Goal: Information Seeking & Learning: Understand process/instructions

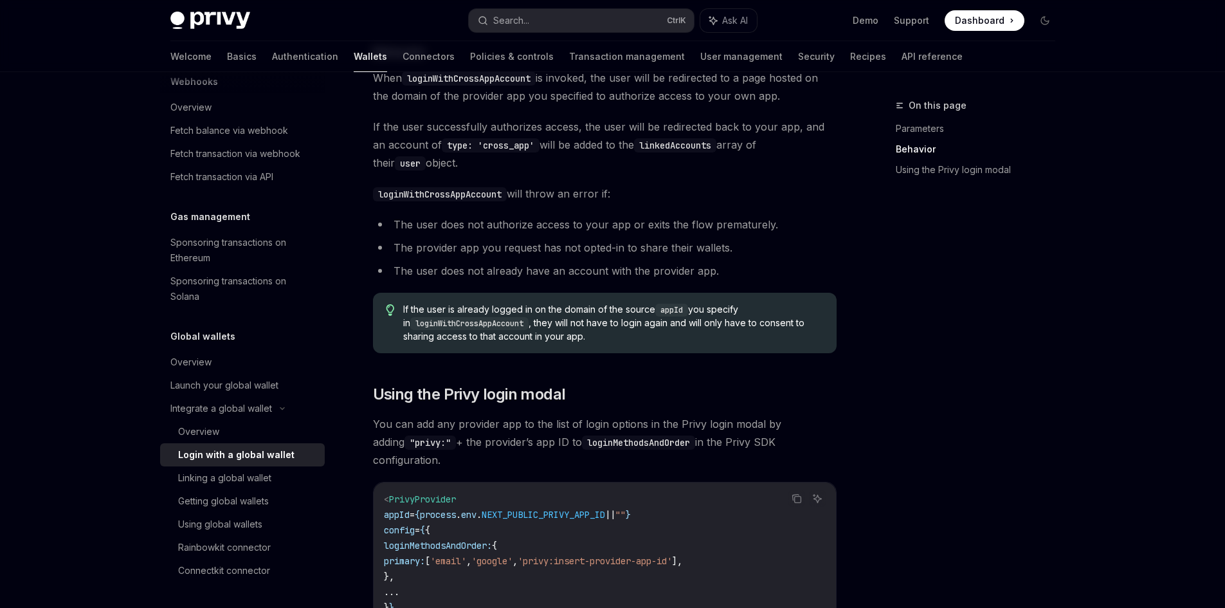
scroll to position [667, 0]
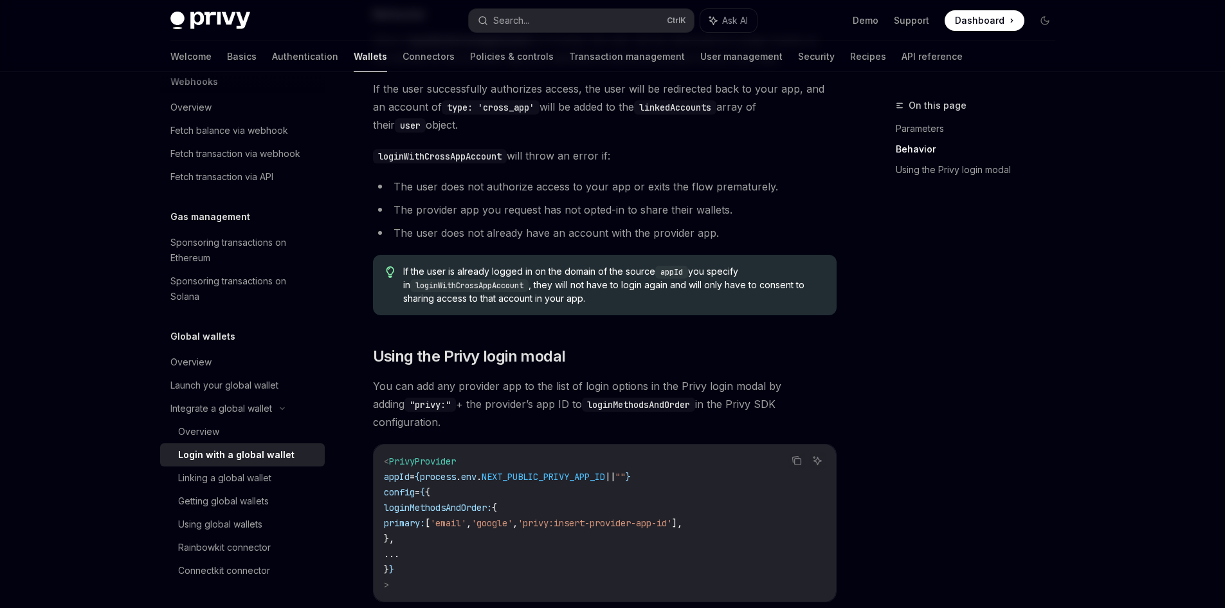
click at [267, 449] on div "Login with a global wallet" at bounding box center [236, 454] width 116 height 15
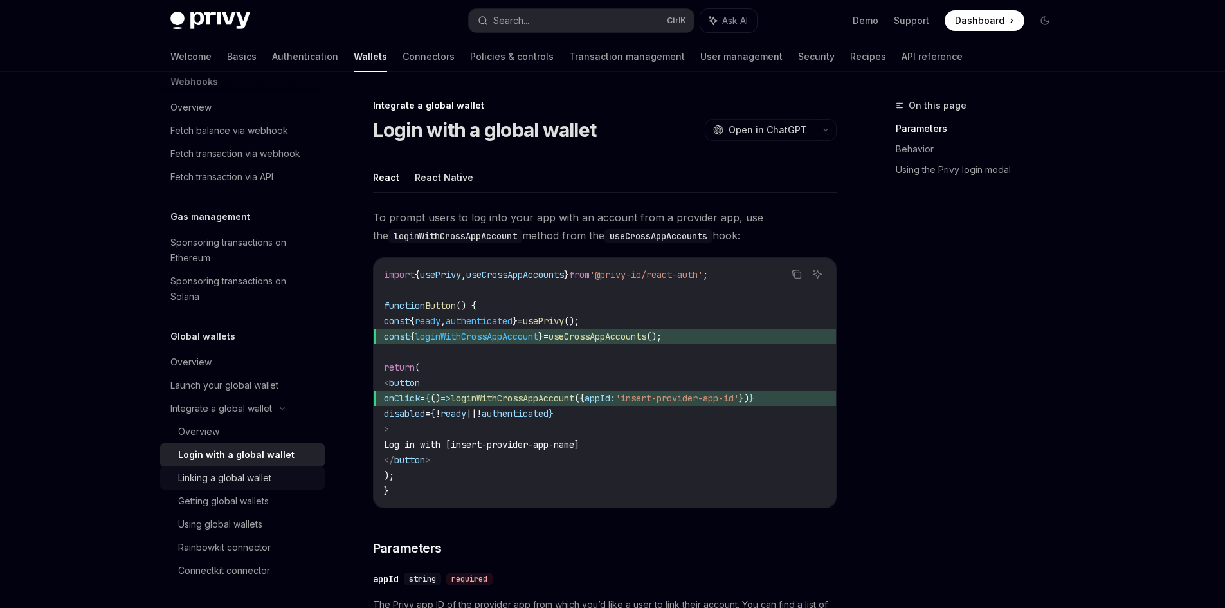
click at [253, 477] on div "Linking a global wallet" at bounding box center [224, 477] width 93 height 15
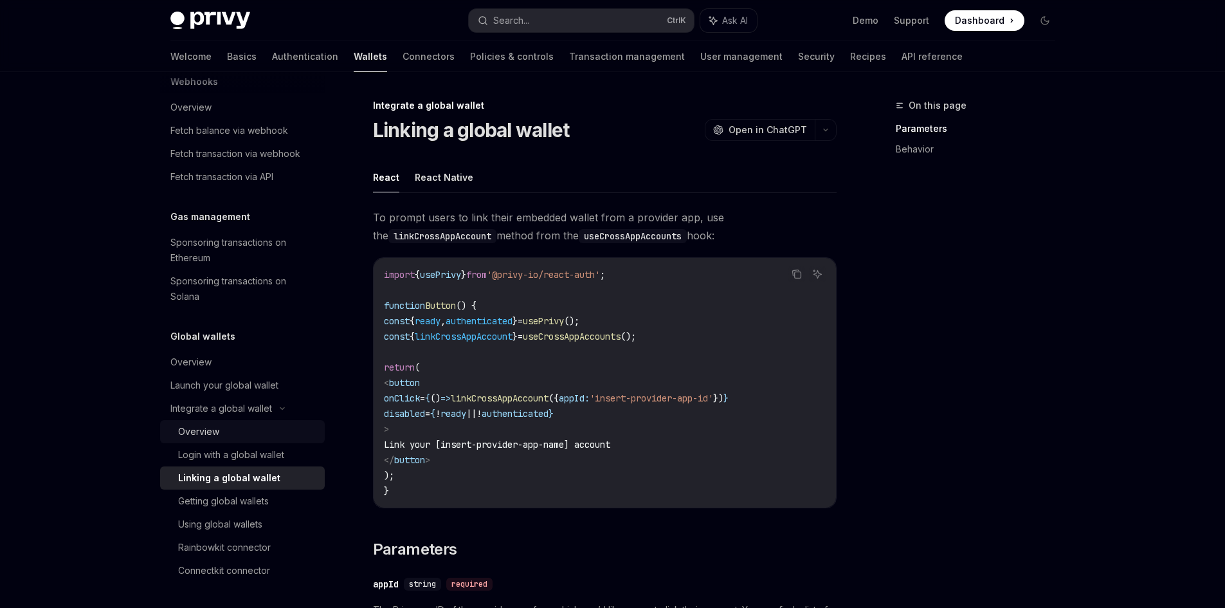
click at [244, 429] on div "Overview" at bounding box center [247, 431] width 139 height 15
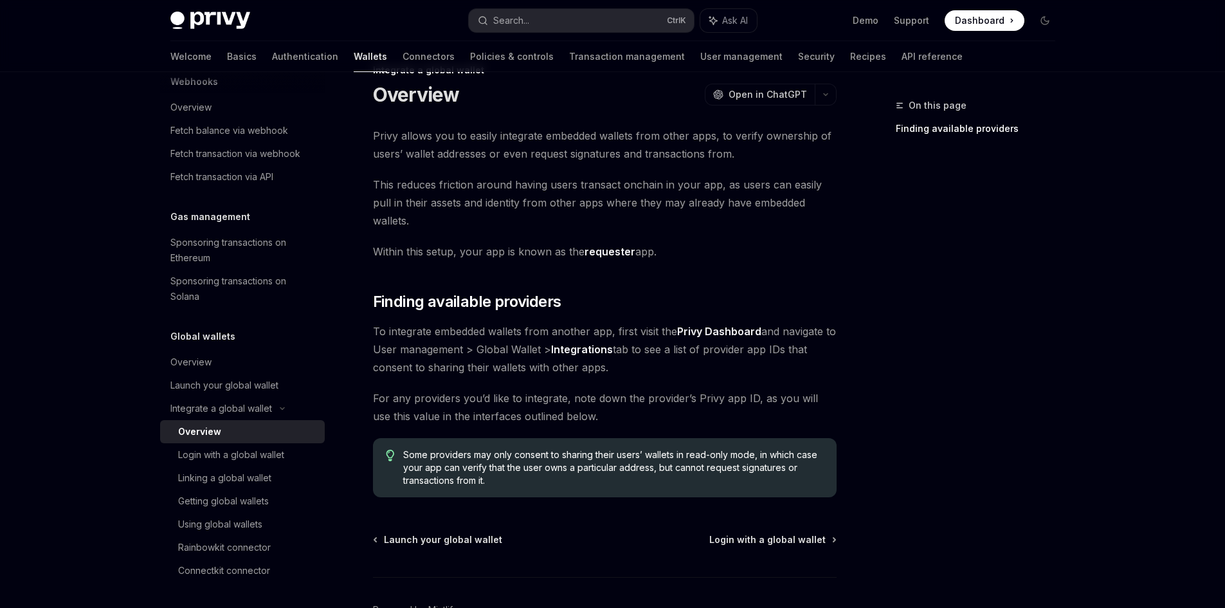
scroll to position [98, 0]
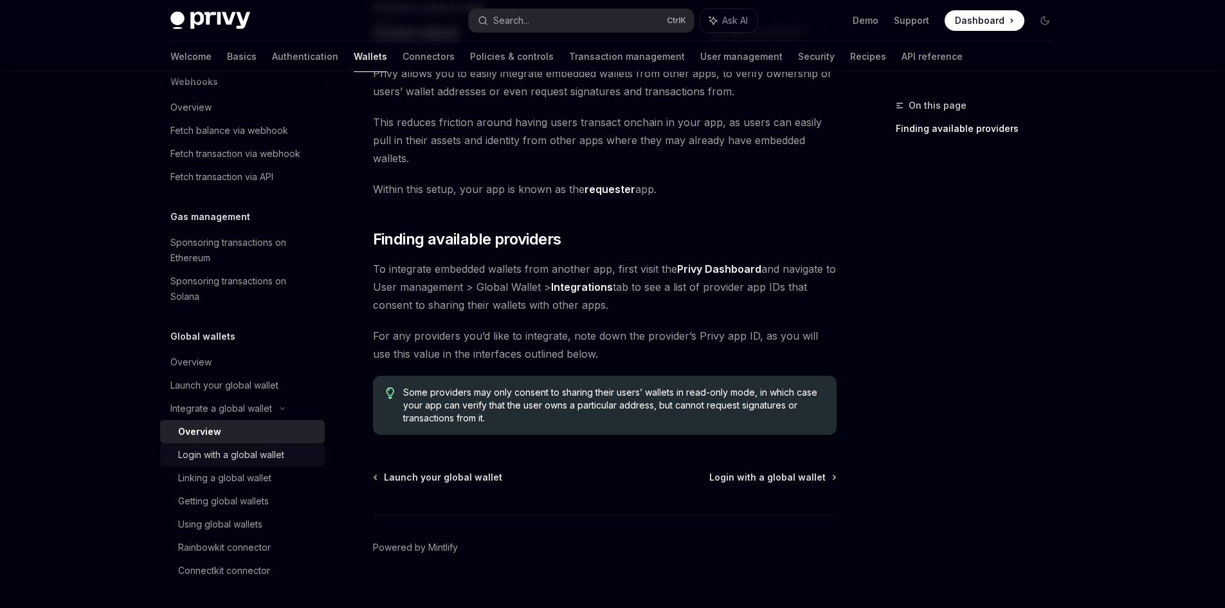
click at [279, 445] on link "Login with a global wallet" at bounding box center [242, 454] width 165 height 23
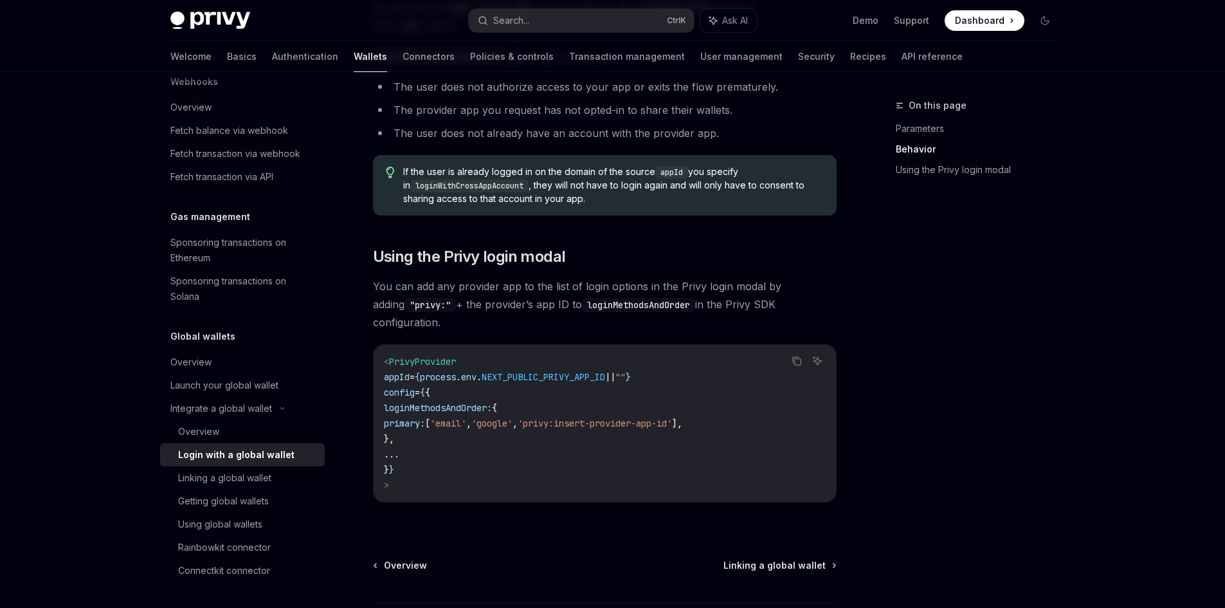
scroll to position [771, 0]
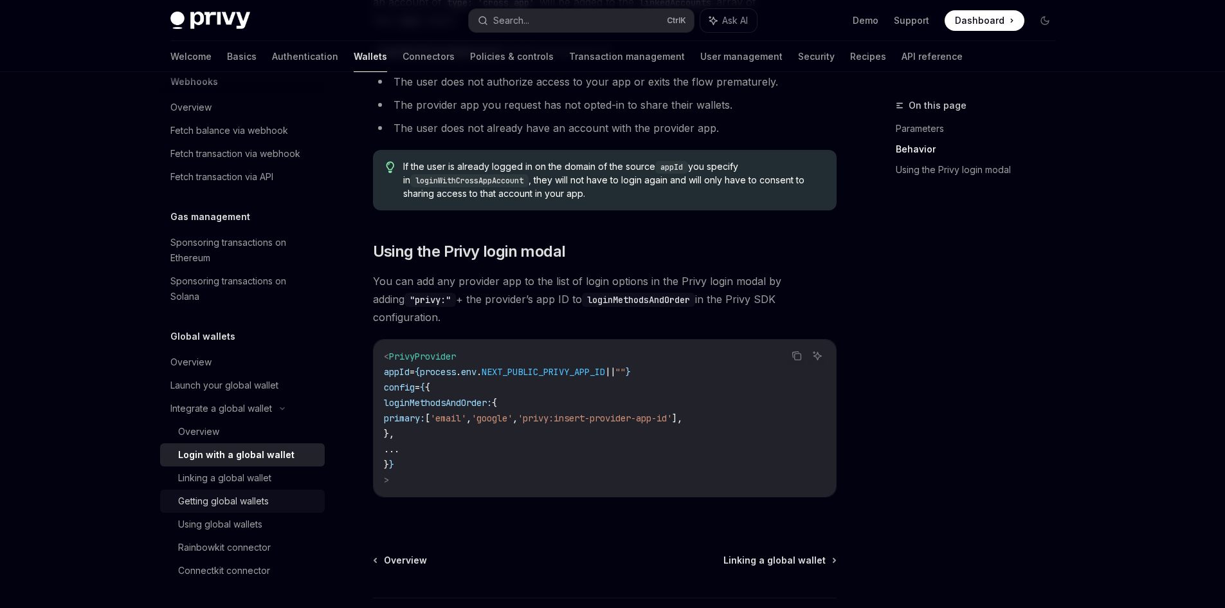
click at [254, 501] on div "Getting global wallets" at bounding box center [223, 500] width 91 height 15
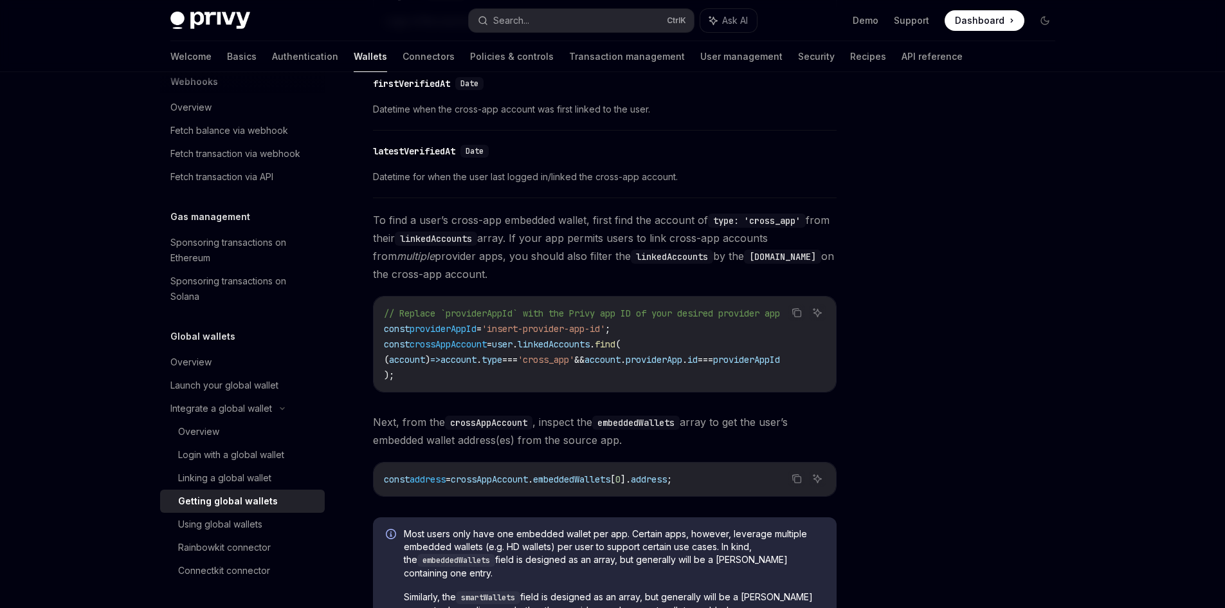
scroll to position [707, 0]
click at [255, 523] on div "Using global wallets" at bounding box center [220, 523] width 84 height 15
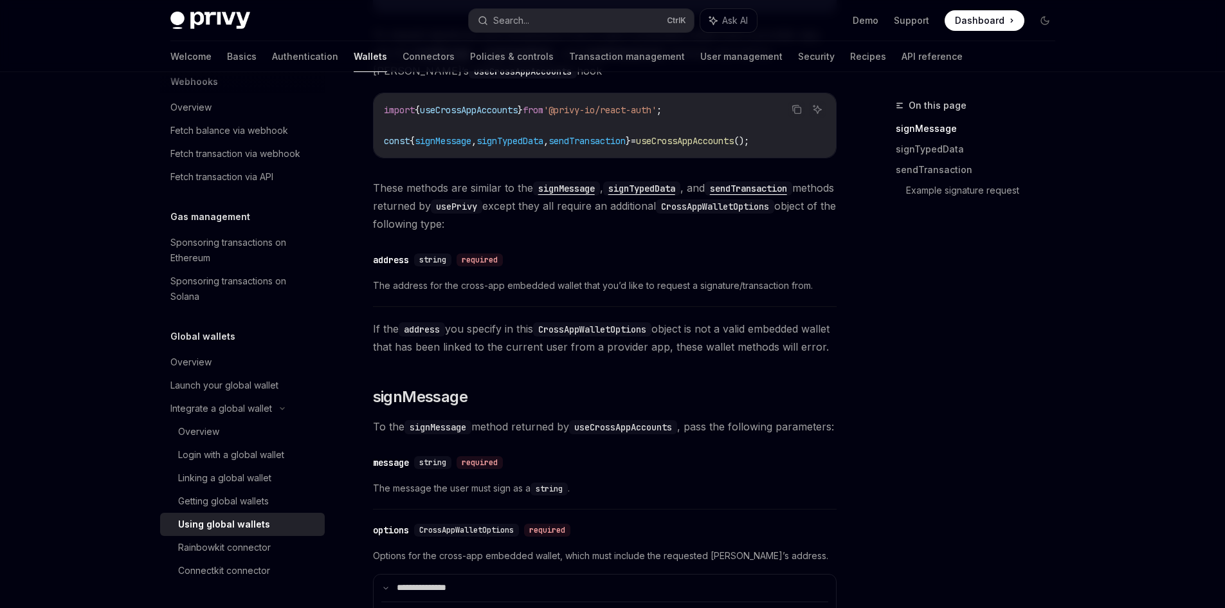
scroll to position [321, 0]
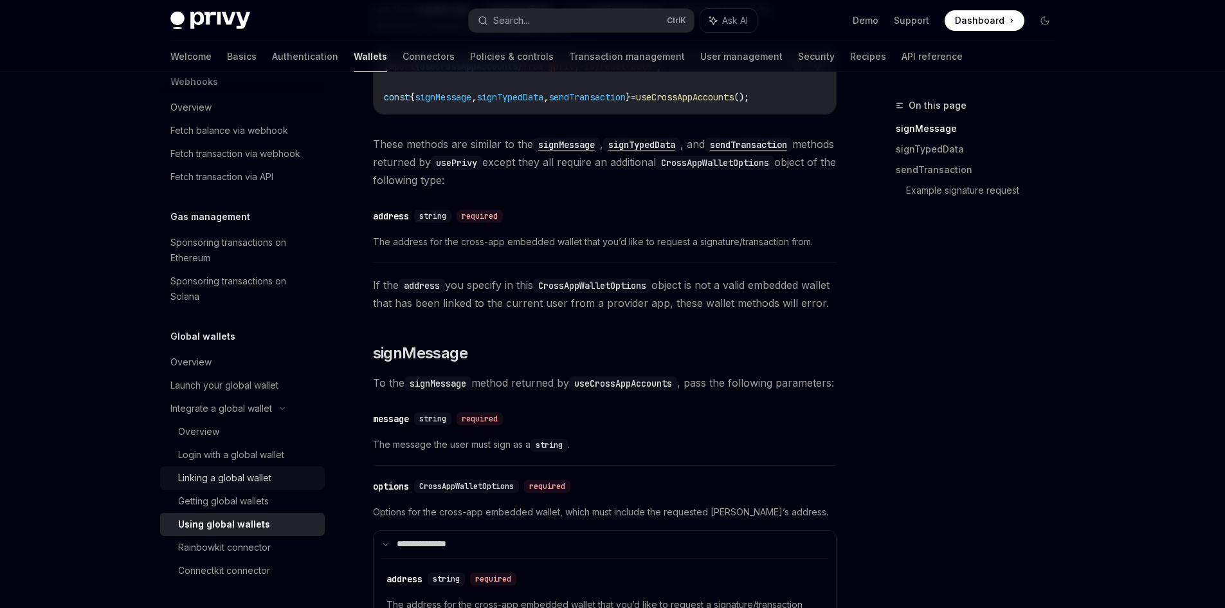
click at [244, 476] on div "Linking a global wallet" at bounding box center [224, 477] width 93 height 15
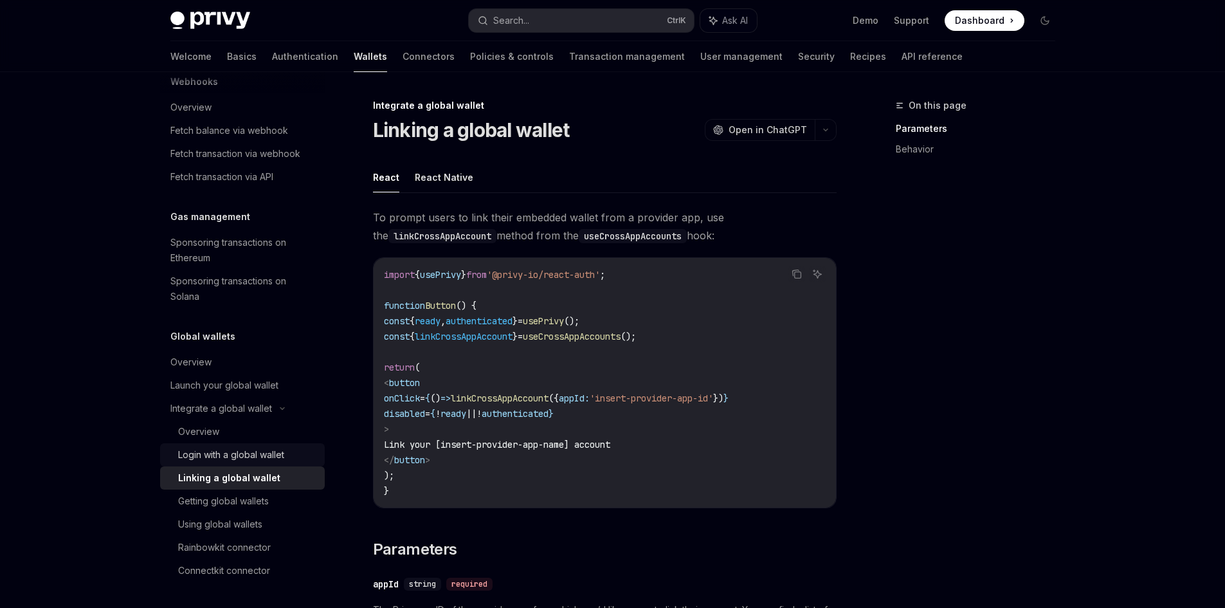
click at [247, 456] on div "Login with a global wallet" at bounding box center [231, 454] width 106 height 15
type textarea "*"
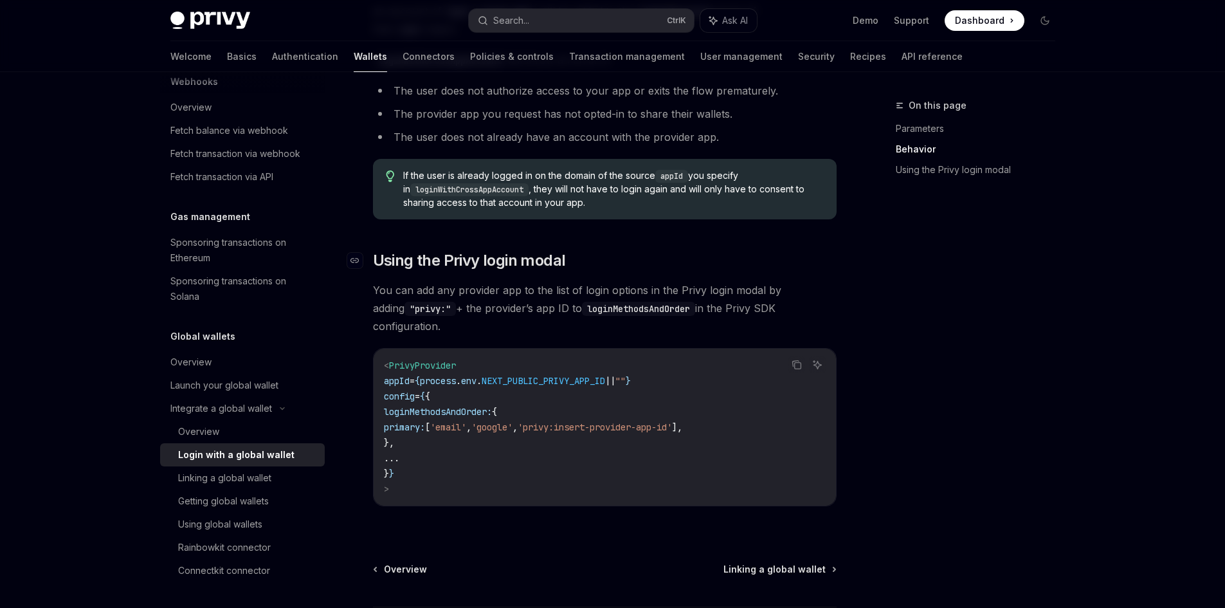
scroll to position [860, 0]
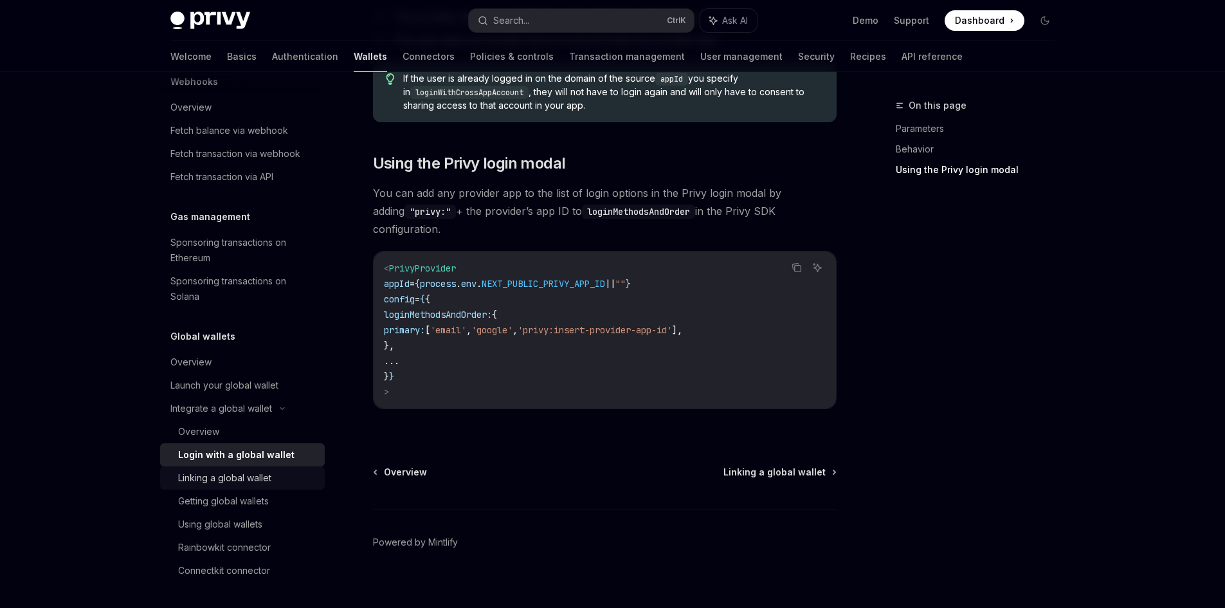
click at [223, 482] on div "Linking a global wallet" at bounding box center [224, 477] width 93 height 15
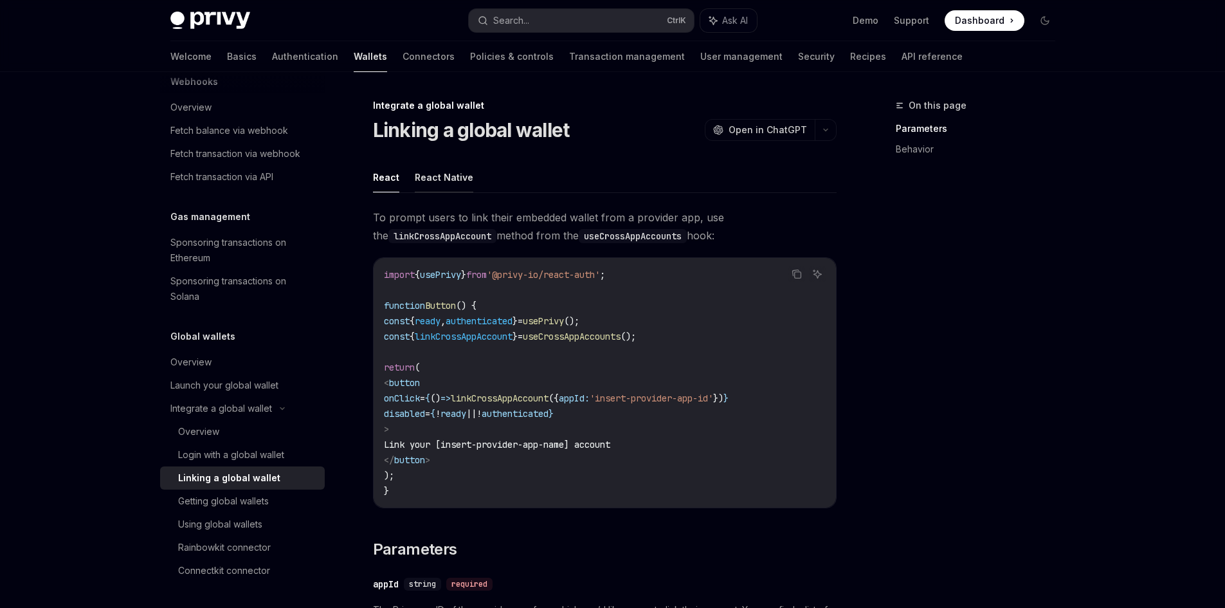
click at [433, 183] on button "React Native" at bounding box center [444, 177] width 59 height 30
click at [394, 180] on button "React" at bounding box center [386, 177] width 26 height 30
click at [429, 180] on button "React Native" at bounding box center [444, 177] width 59 height 30
click at [393, 181] on button "React" at bounding box center [386, 177] width 26 height 30
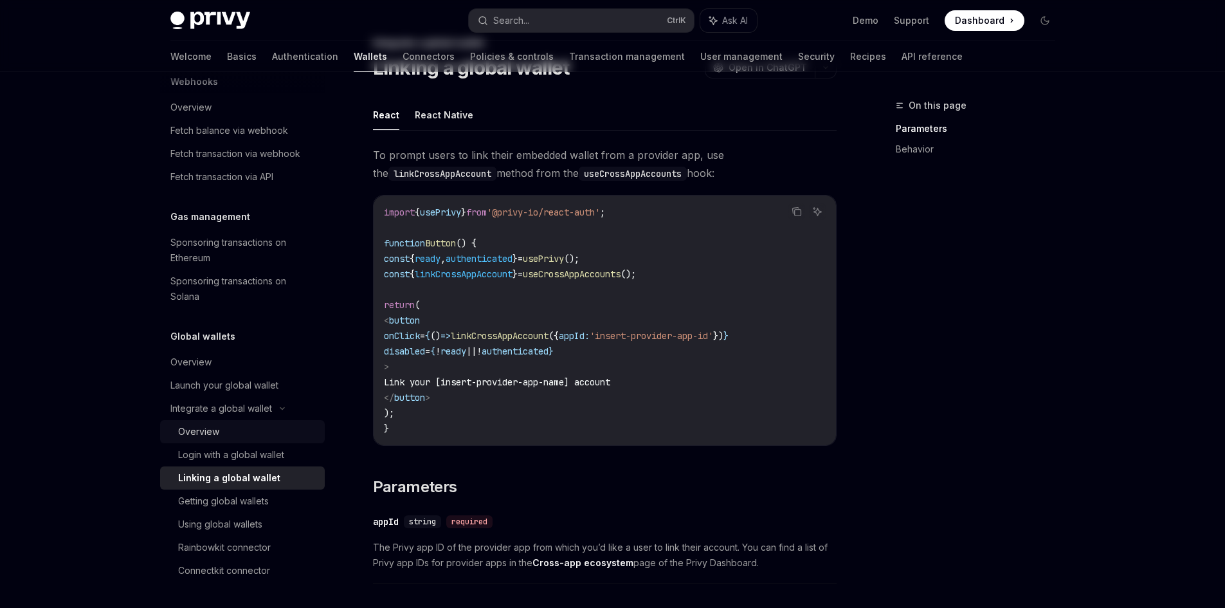
scroll to position [64, 0]
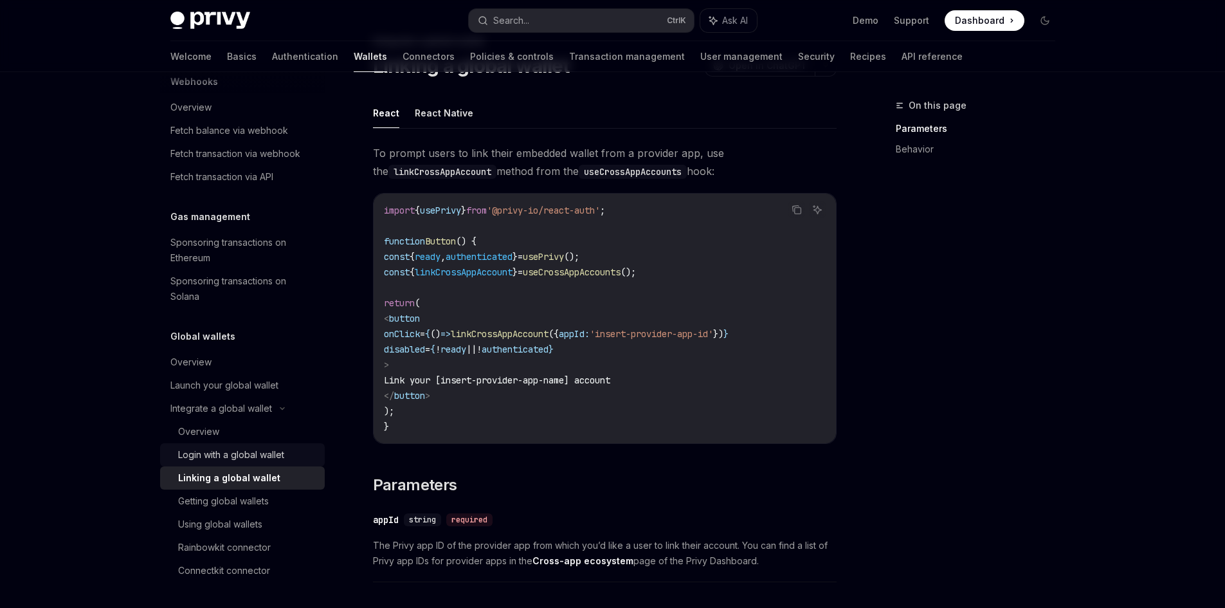
click at [249, 447] on div "Login with a global wallet" at bounding box center [231, 454] width 106 height 15
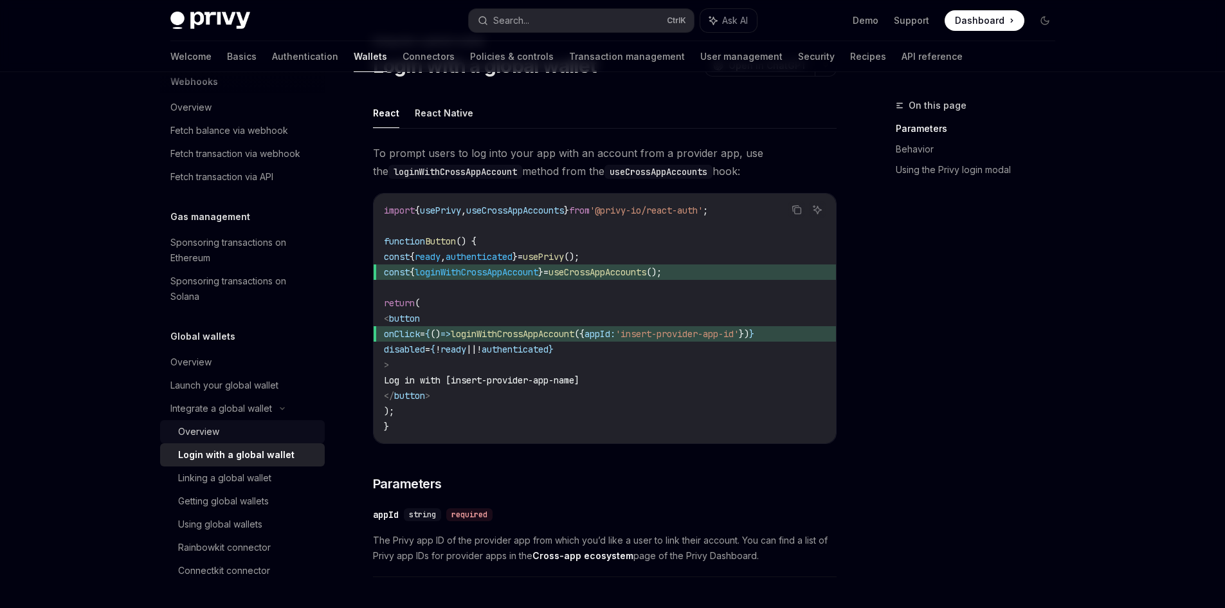
click at [238, 431] on div "Overview" at bounding box center [247, 431] width 139 height 15
type textarea "*"
